Goal: Transaction & Acquisition: Purchase product/service

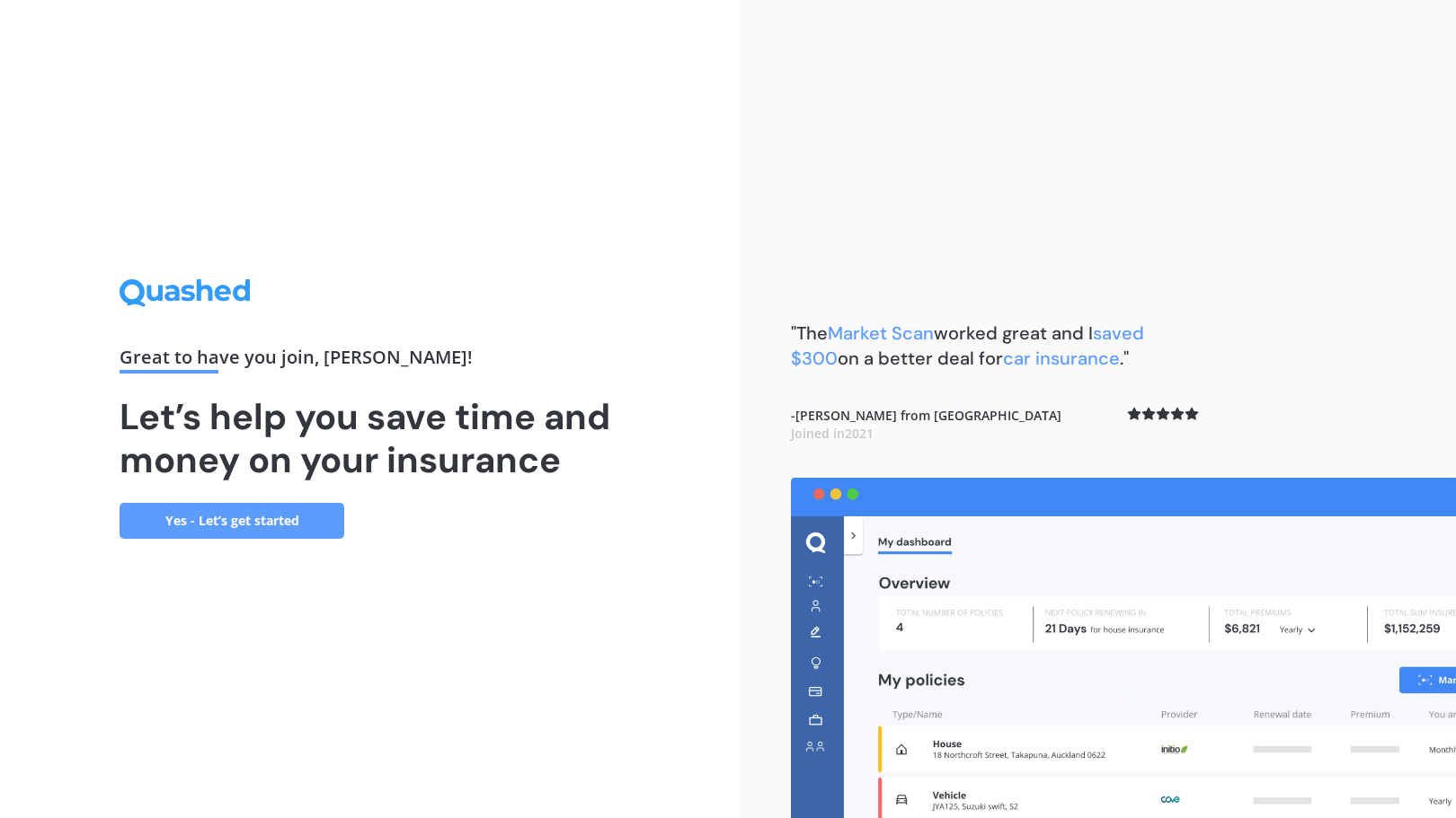
click at [294, 528] on link "Yes - Let’s get started" at bounding box center [232, 521] width 224 height 36
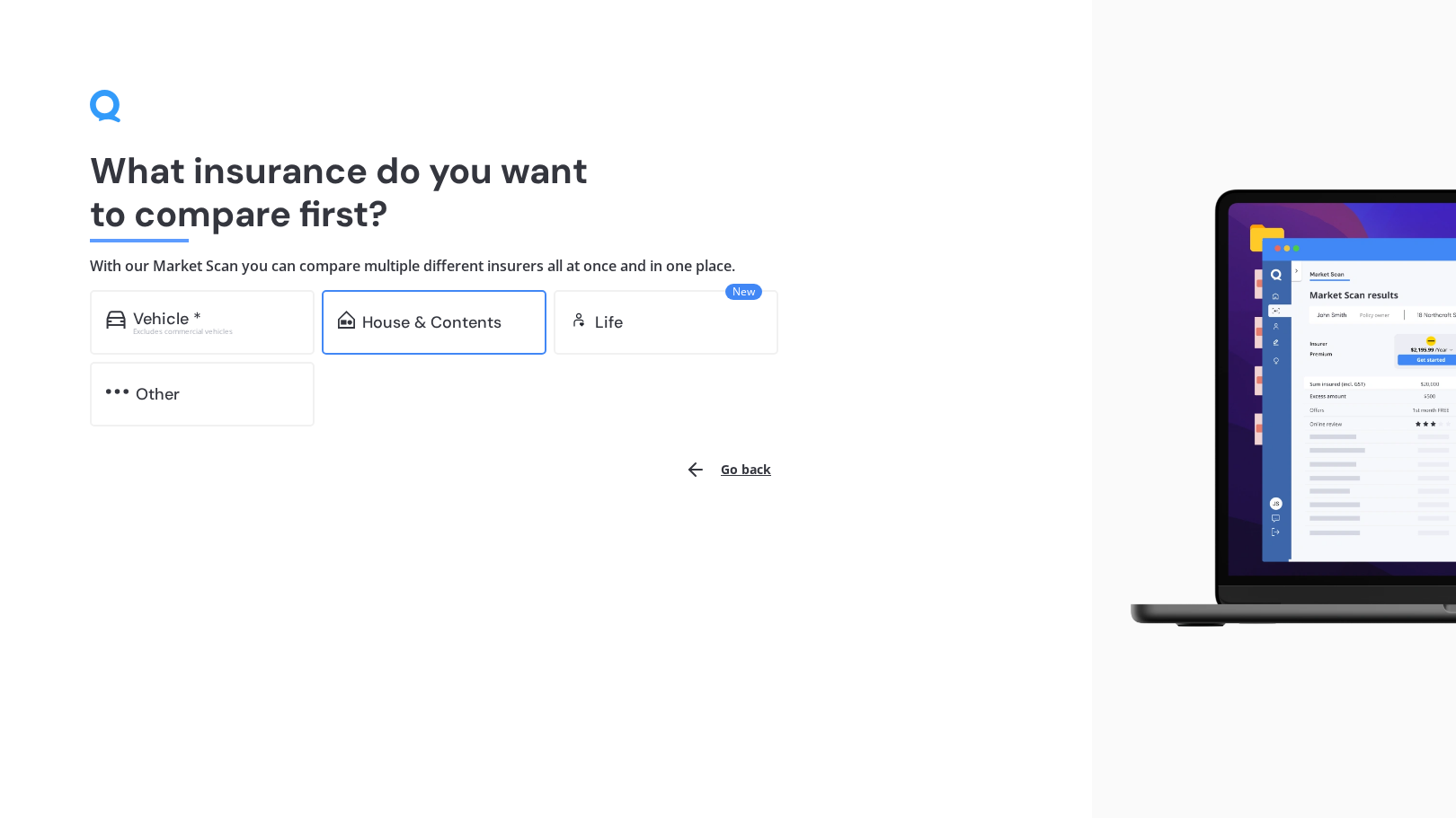
click at [449, 334] on div "House & Contents" at bounding box center [434, 322] width 224 height 65
